Goal: Navigation & Orientation: Find specific page/section

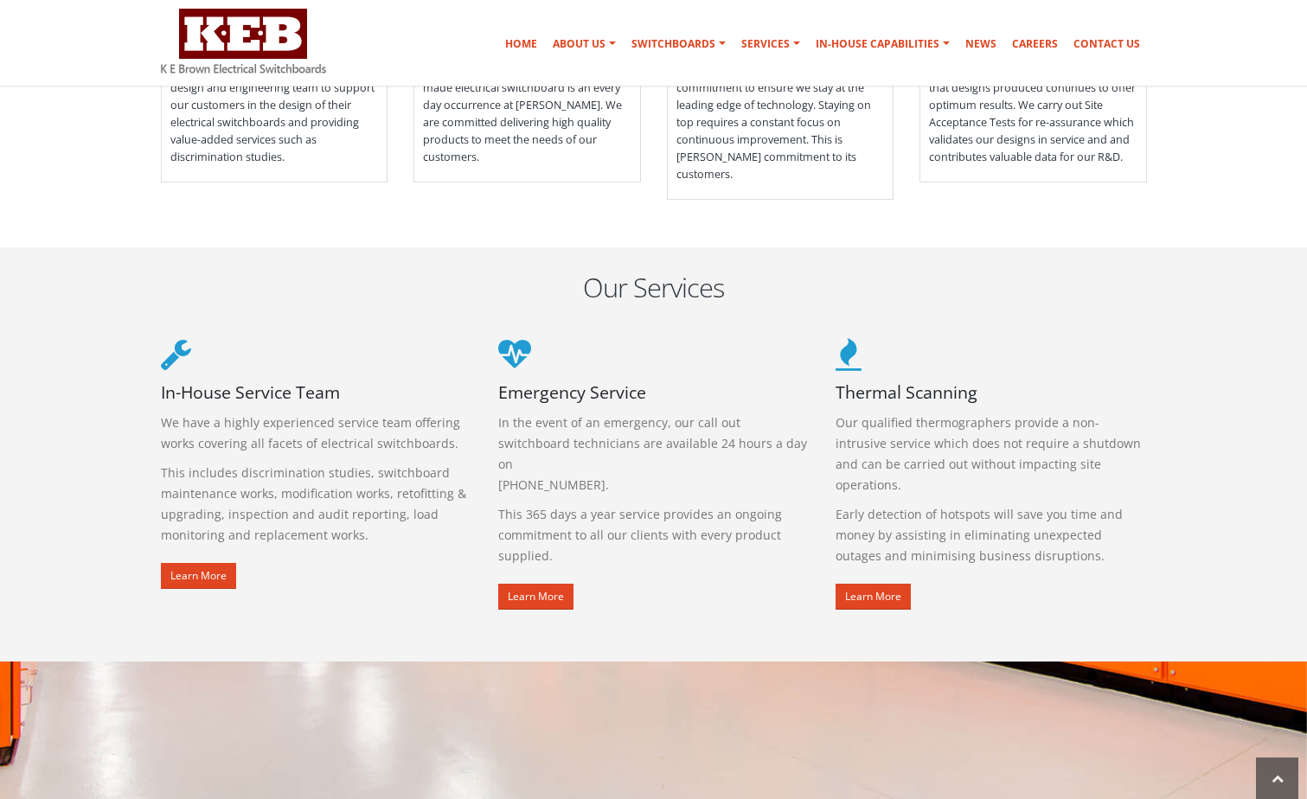
scroll to position [1902, 0]
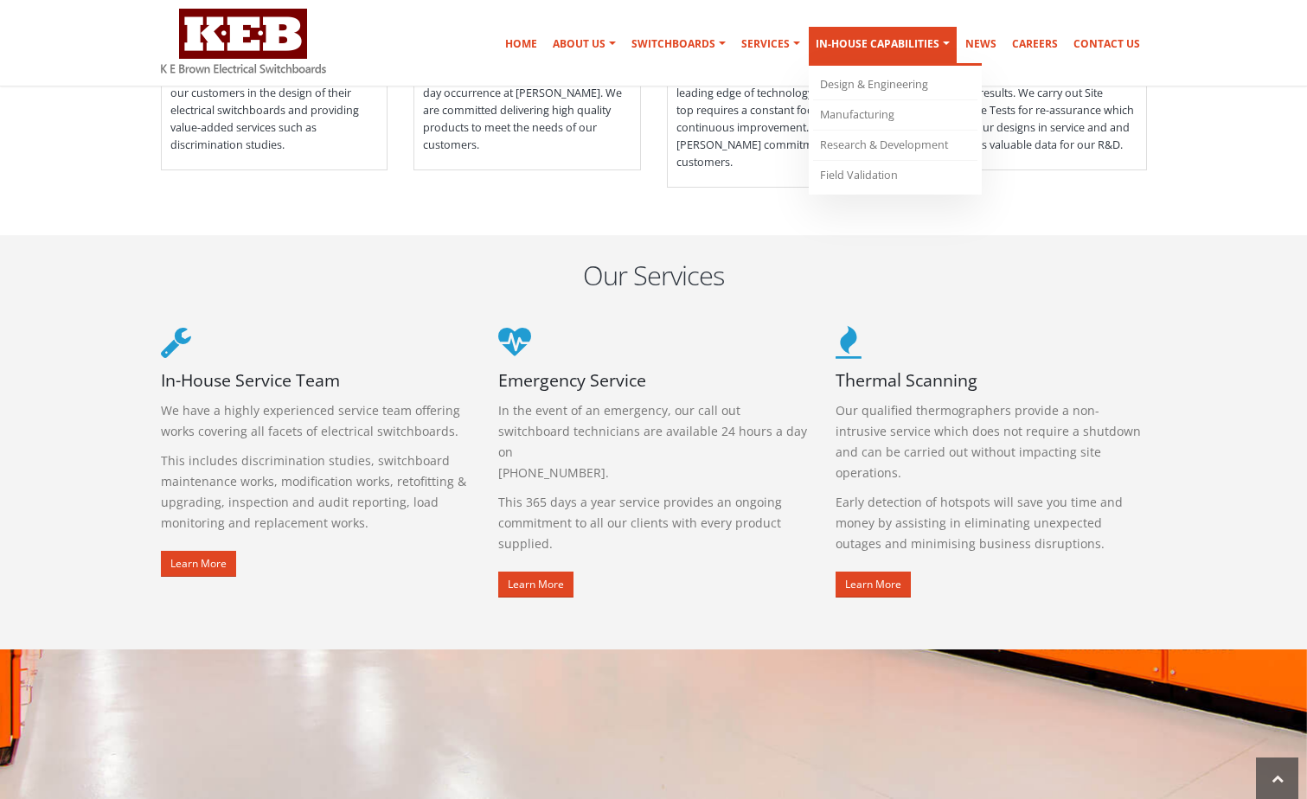
click at [935, 38] on link "In-house Capabilities" at bounding box center [882, 46] width 148 height 39
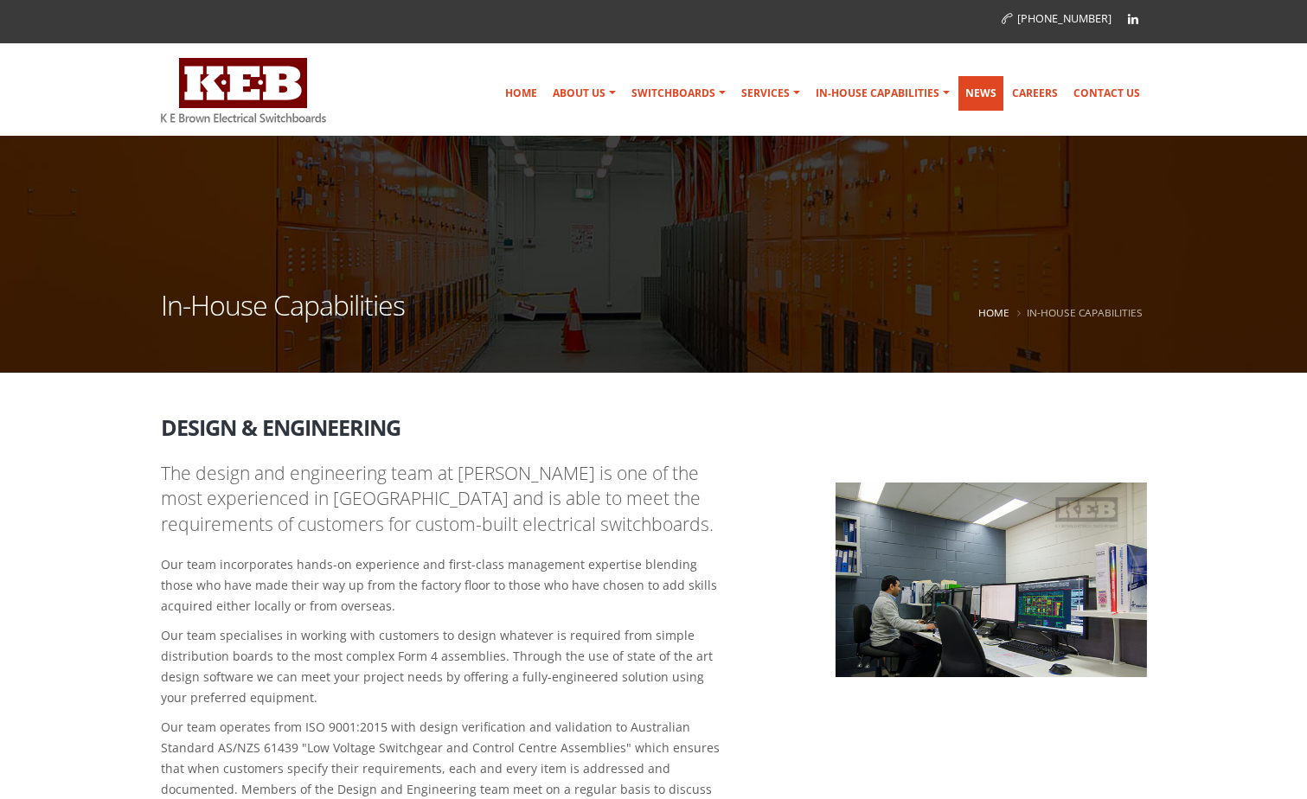
click at [989, 99] on link "News" at bounding box center [980, 93] width 45 height 35
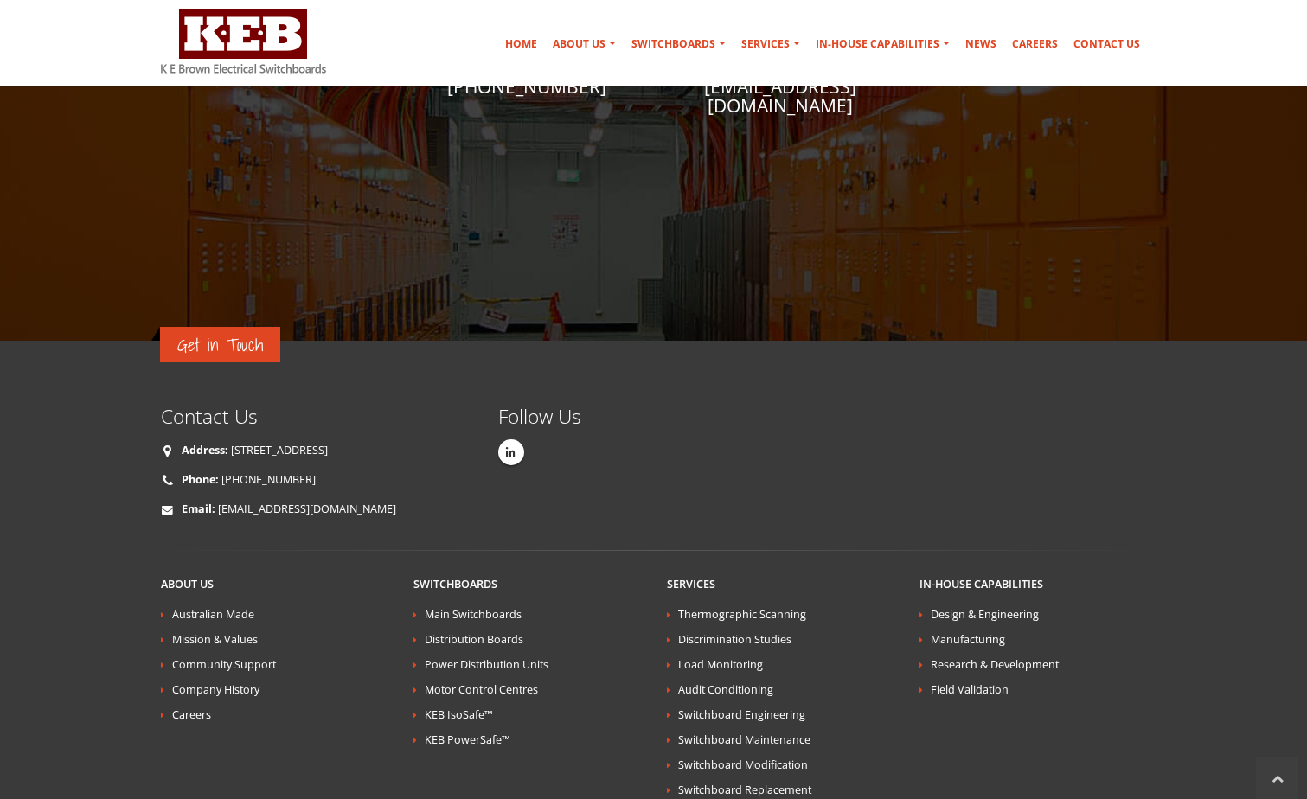
scroll to position [1124, 0]
